Goal: Information Seeking & Learning: Learn about a topic

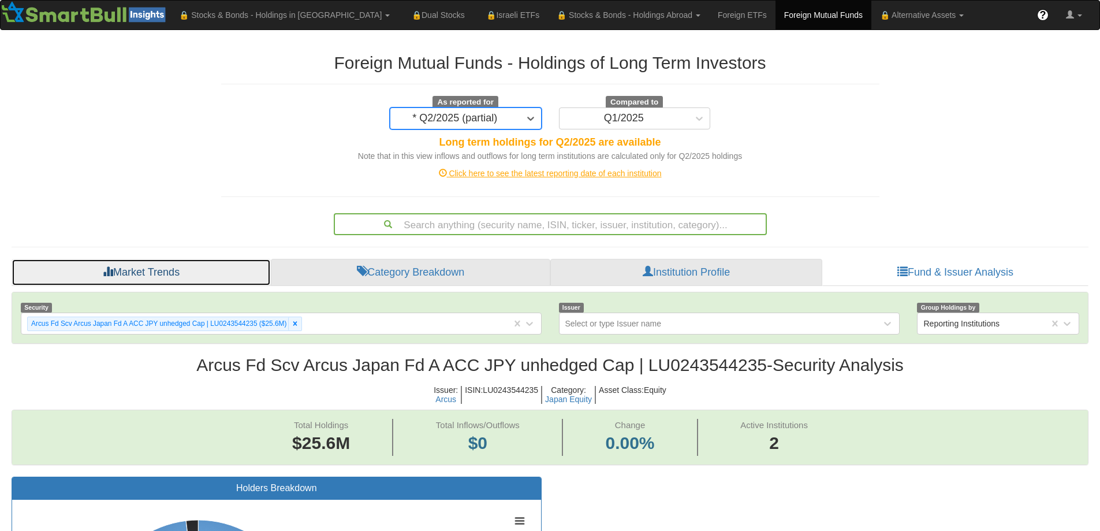
click at [177, 269] on link "Market Trends" at bounding box center [141, 273] width 259 height 28
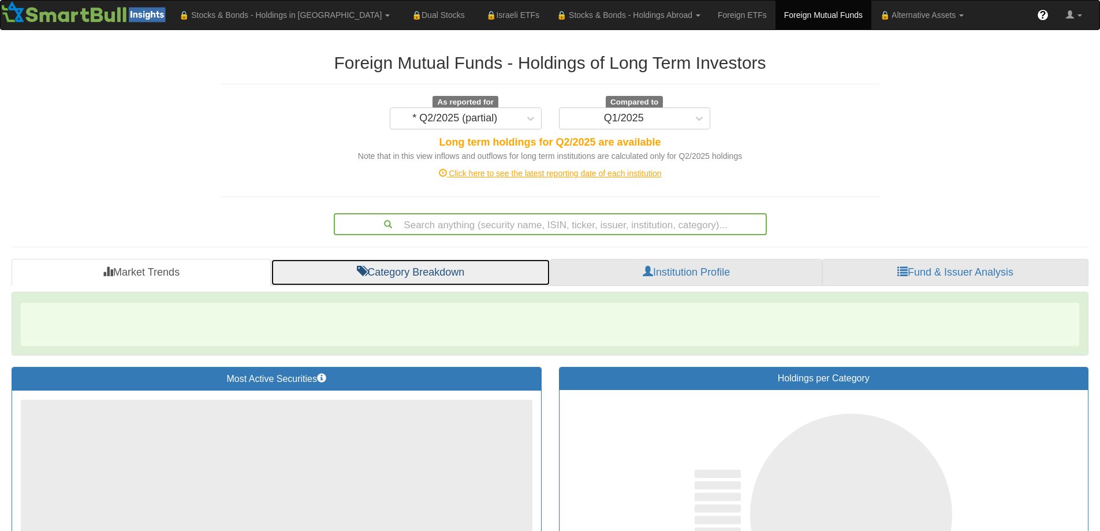
click at [396, 272] on link "Category Breakdown" at bounding box center [411, 273] width 280 height 28
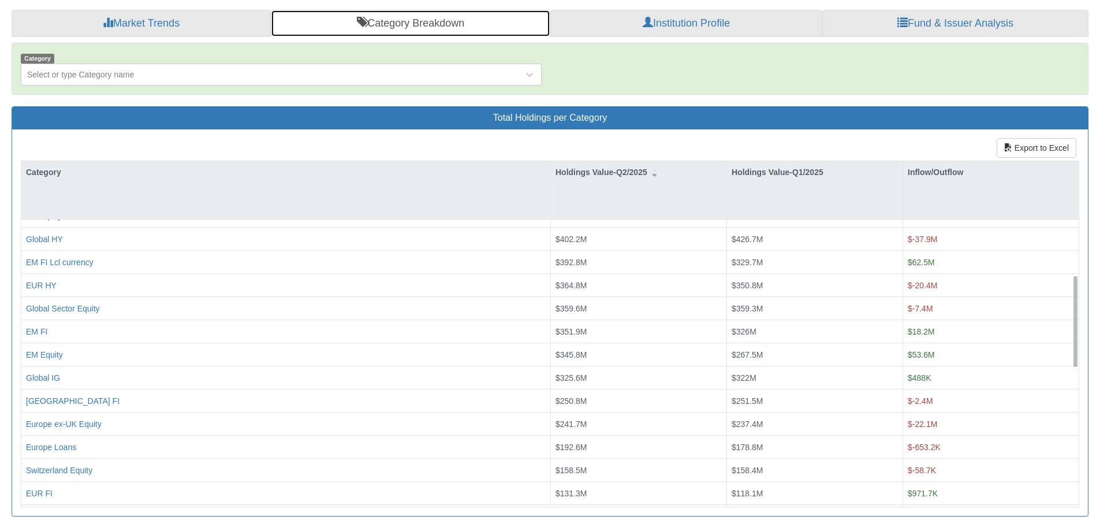
scroll to position [231, 0]
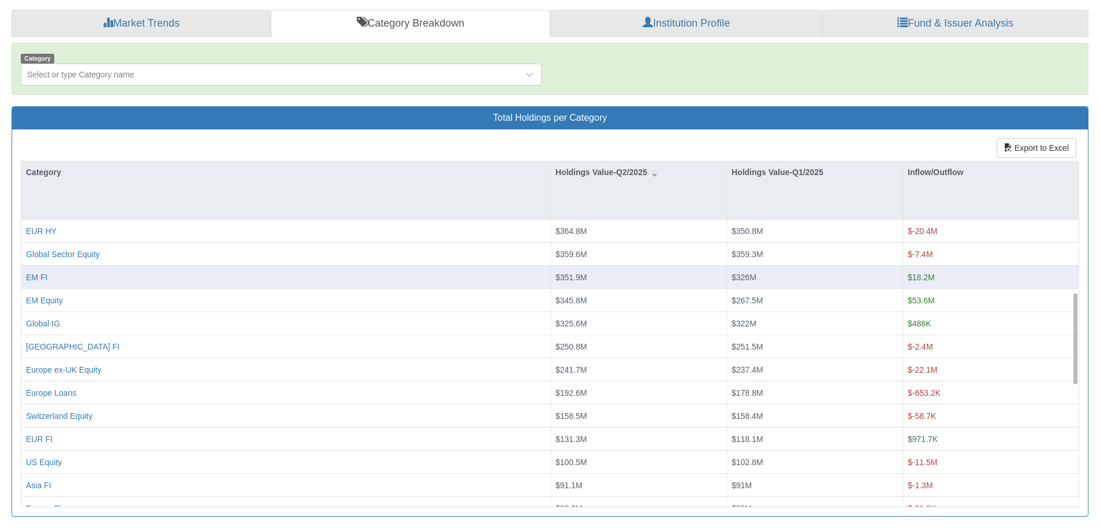
click at [108, 280] on div "EM FI" at bounding box center [286, 277] width 520 height 12
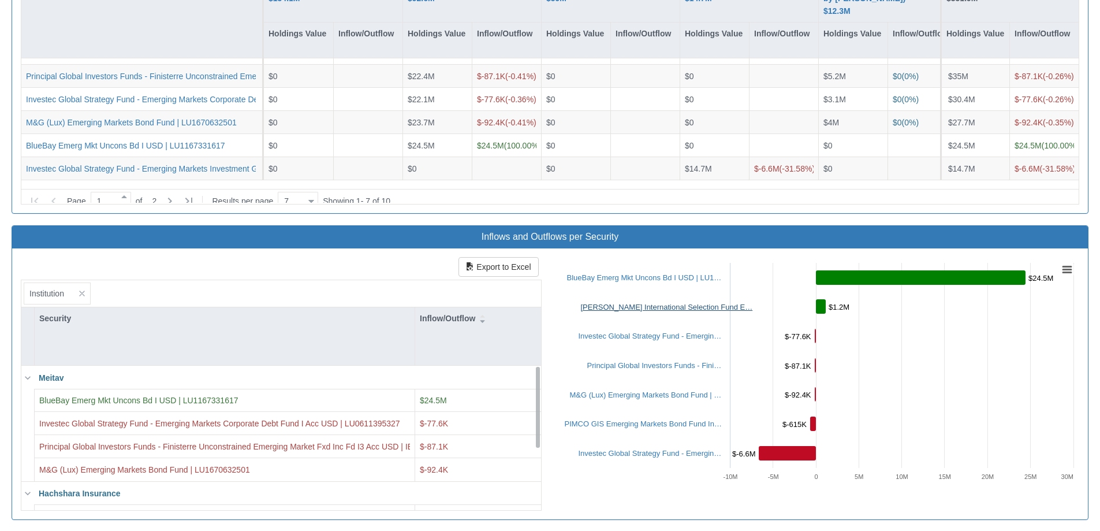
scroll to position [1098, 0]
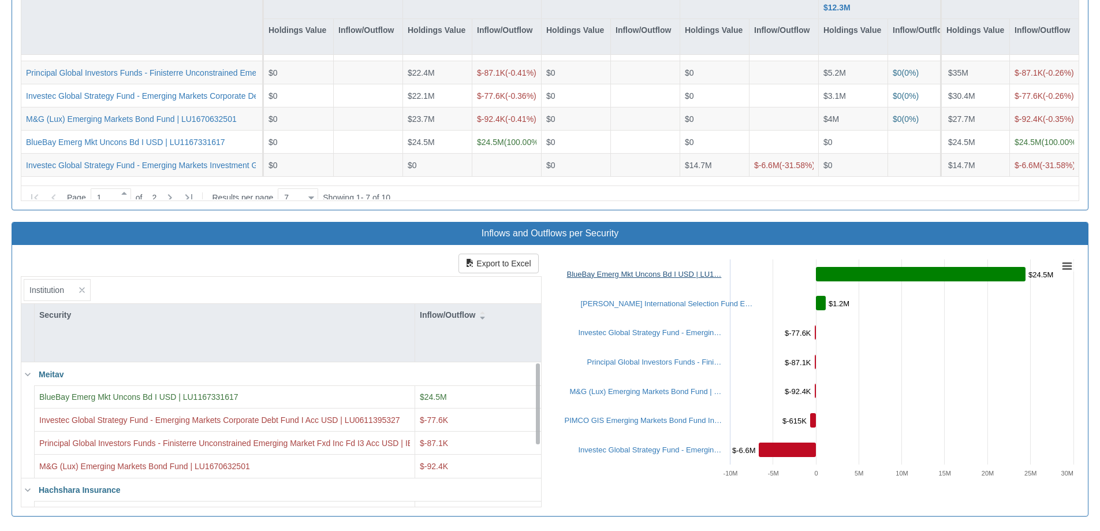
click at [657, 277] on link "BlueBay Emerg Mkt Uncons Bd I USD | LU1…" at bounding box center [644, 274] width 155 height 9
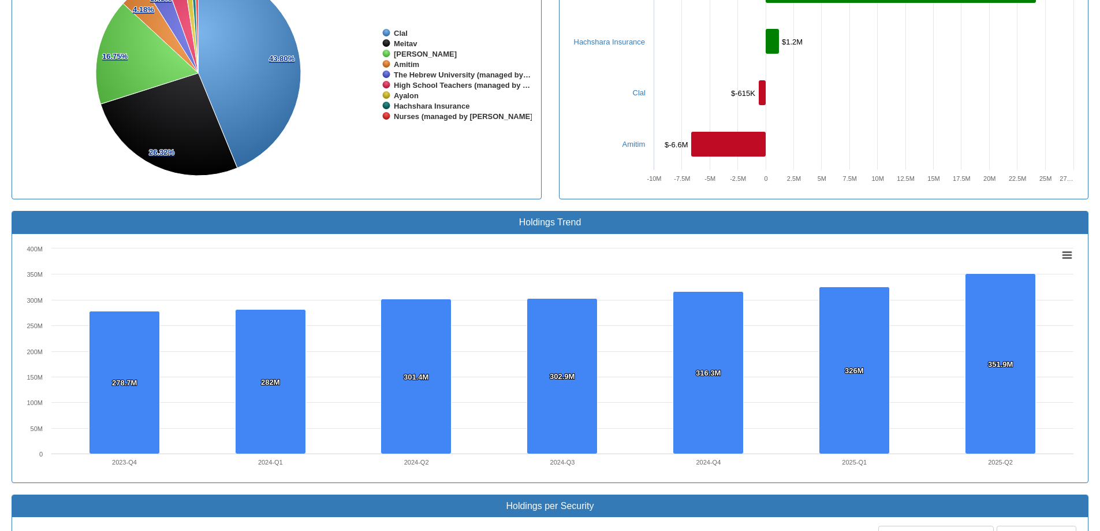
scroll to position [462, 0]
